Goal: Information Seeking & Learning: Learn about a topic

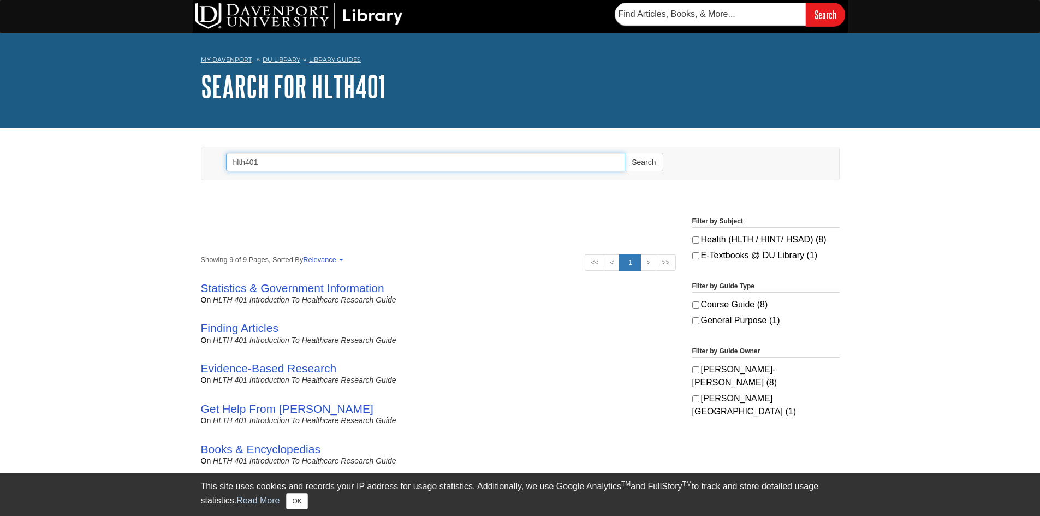
click at [398, 163] on input "hlth401" at bounding box center [426, 162] width 400 height 19
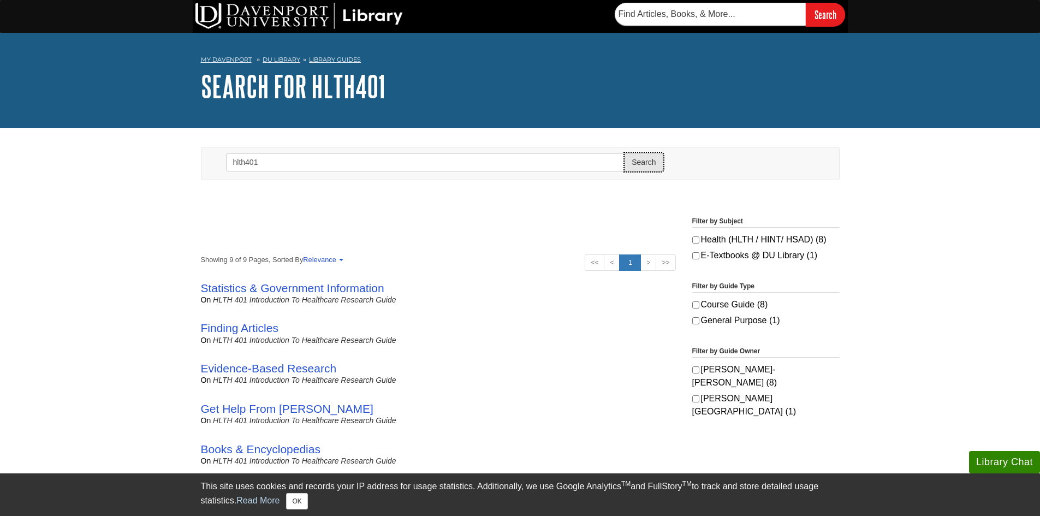
click at [650, 158] on button "Search" at bounding box center [644, 162] width 38 height 19
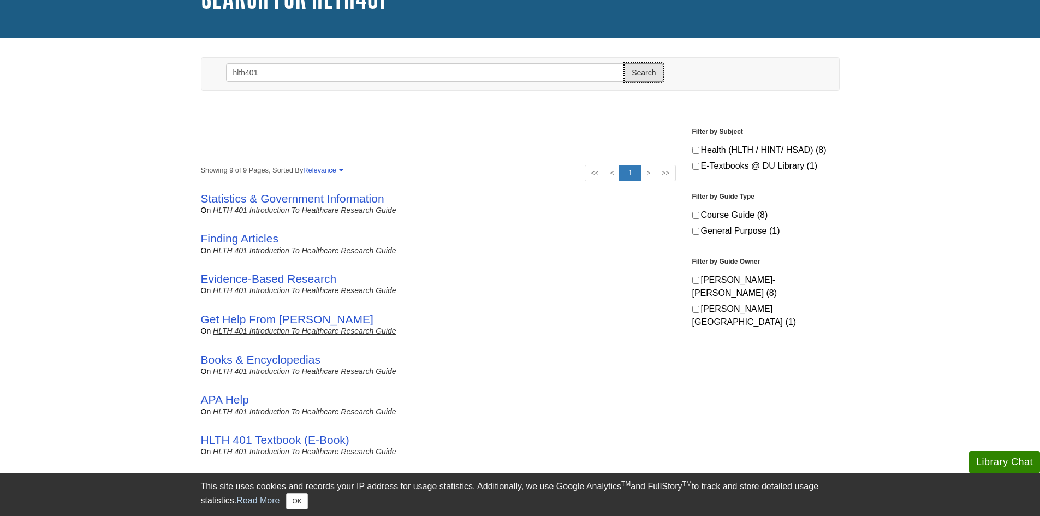
scroll to position [109, 0]
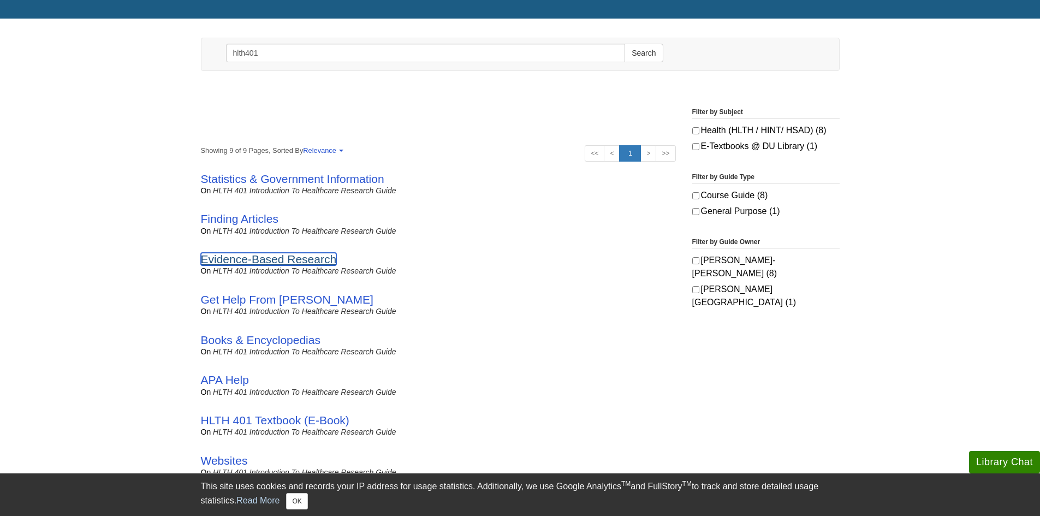
click at [295, 258] on link "Evidence-Based Research" at bounding box center [269, 259] width 136 height 13
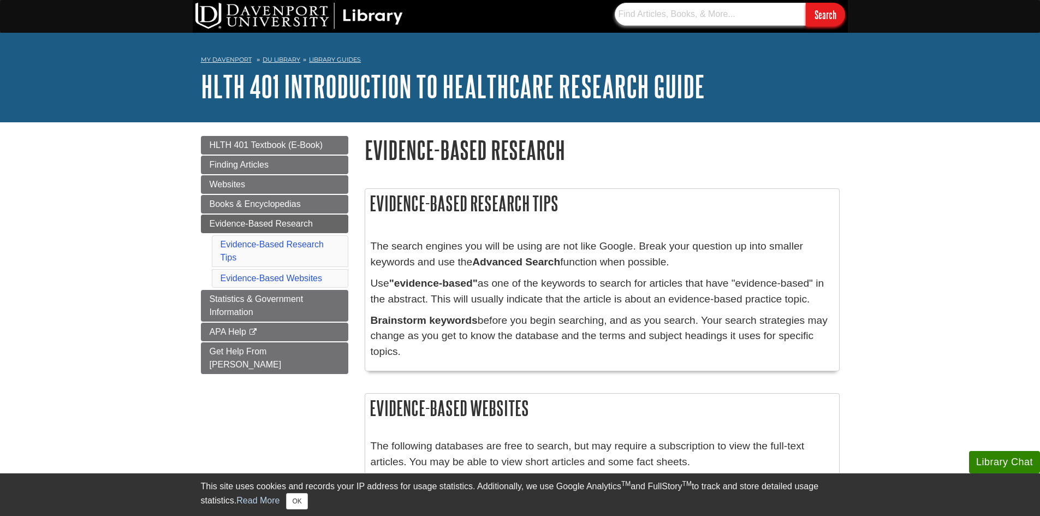
click at [700, 16] on input "text" at bounding box center [710, 14] width 191 height 23
type input "do anxiety/depression drugs help patients with anxiety/depression"
click at [806, 3] on input "Search" at bounding box center [825, 14] width 39 height 23
